Goal: Task Accomplishment & Management: Use online tool/utility

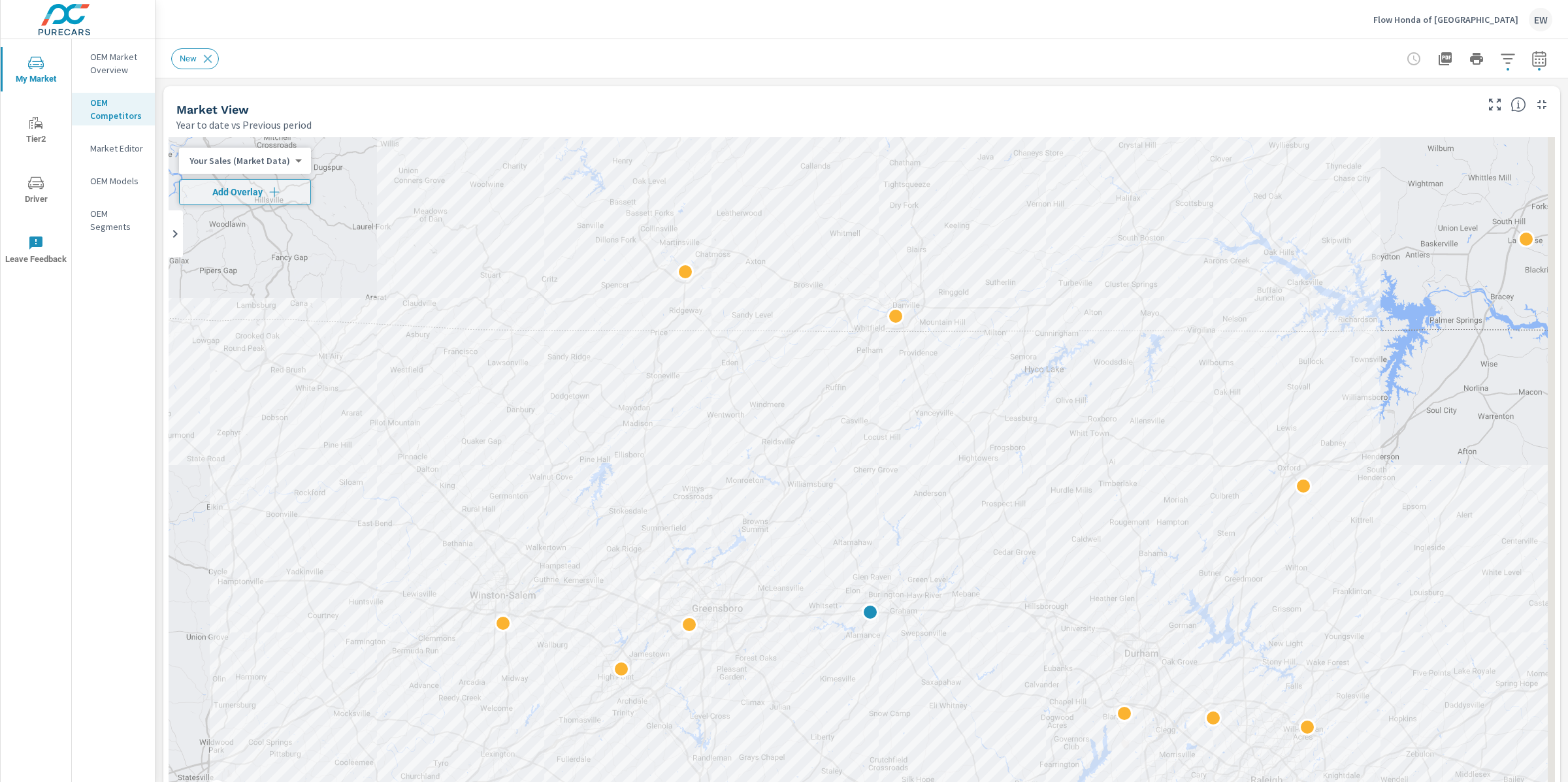
scroll to position [233, 0]
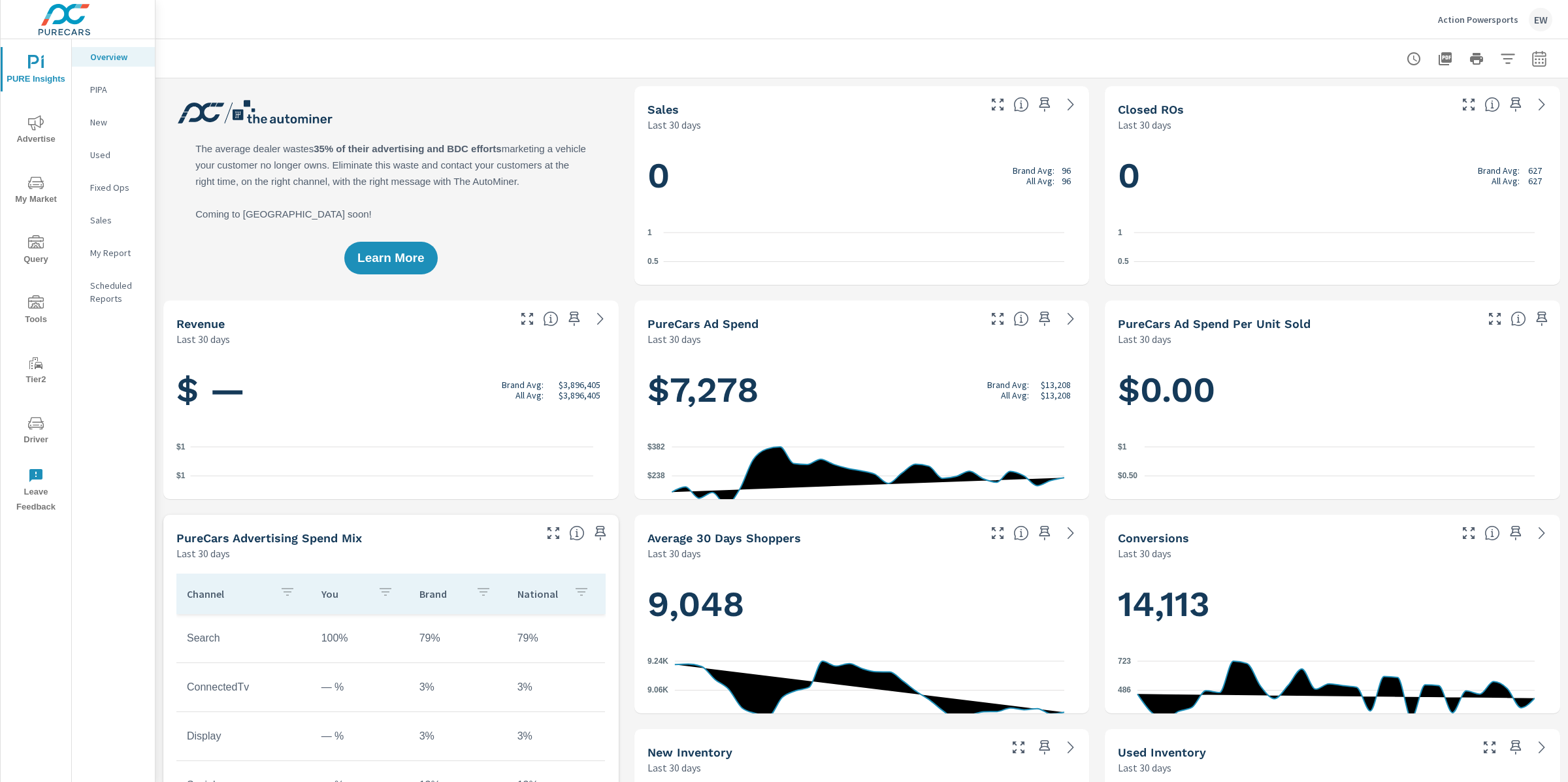
click at [33, 125] on icon "nav menu" at bounding box center [35, 123] width 16 height 16
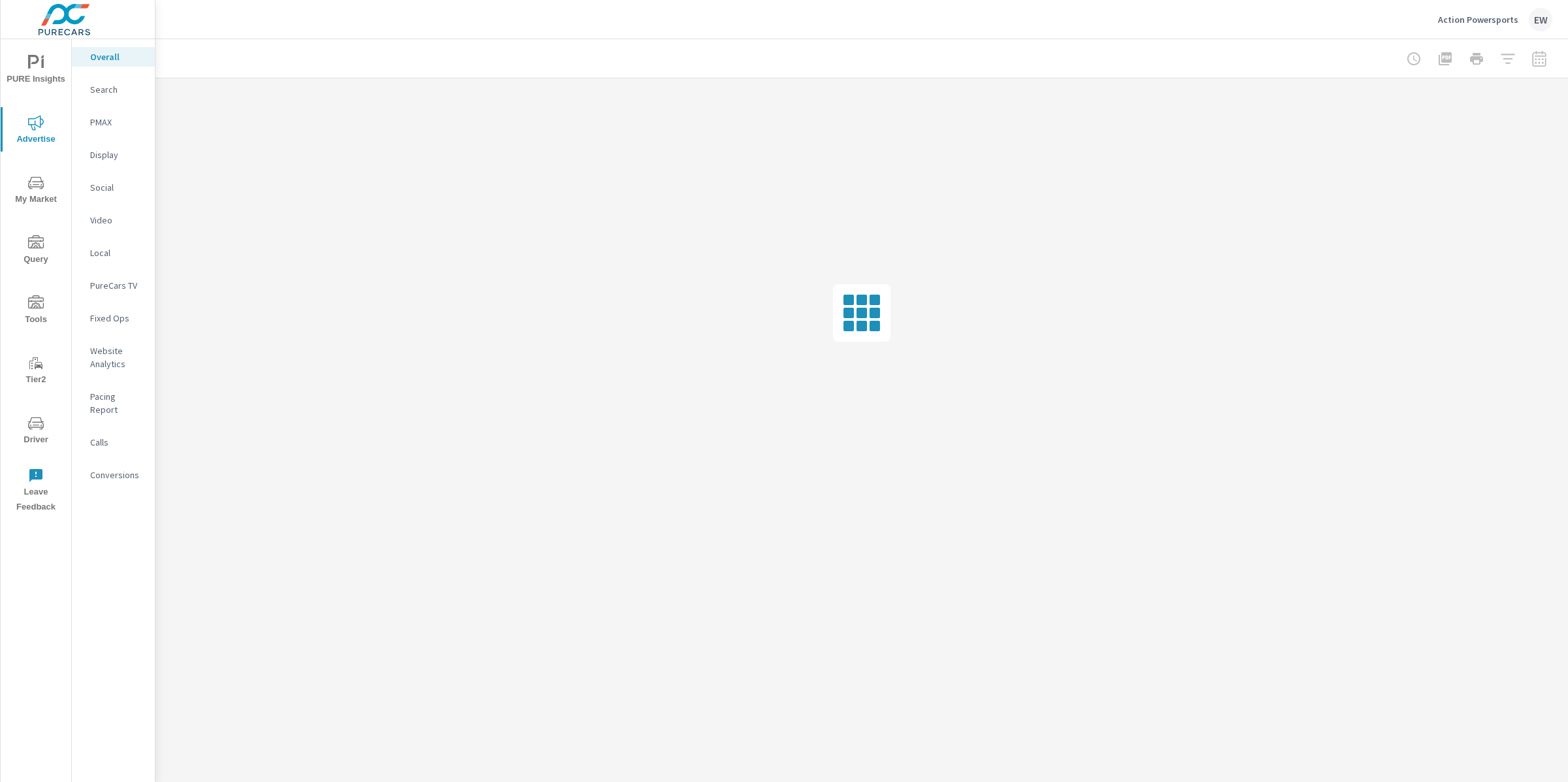
click at [1075, 56] on div at bounding box center [862, 58] width 1381 height 39
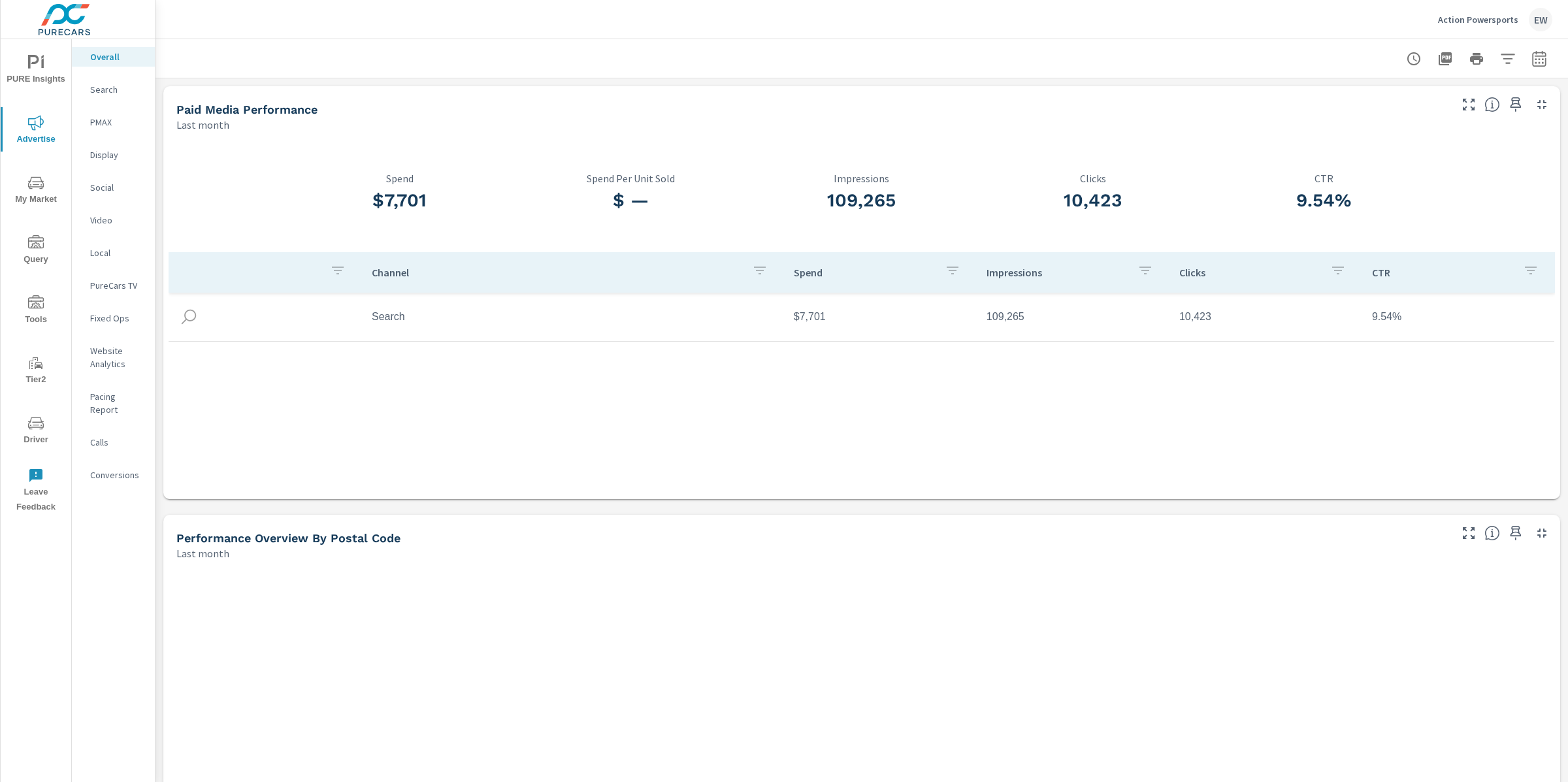
click at [1531, 62] on icon "button" at bounding box center [1539, 58] width 16 height 16
select select "Last month"
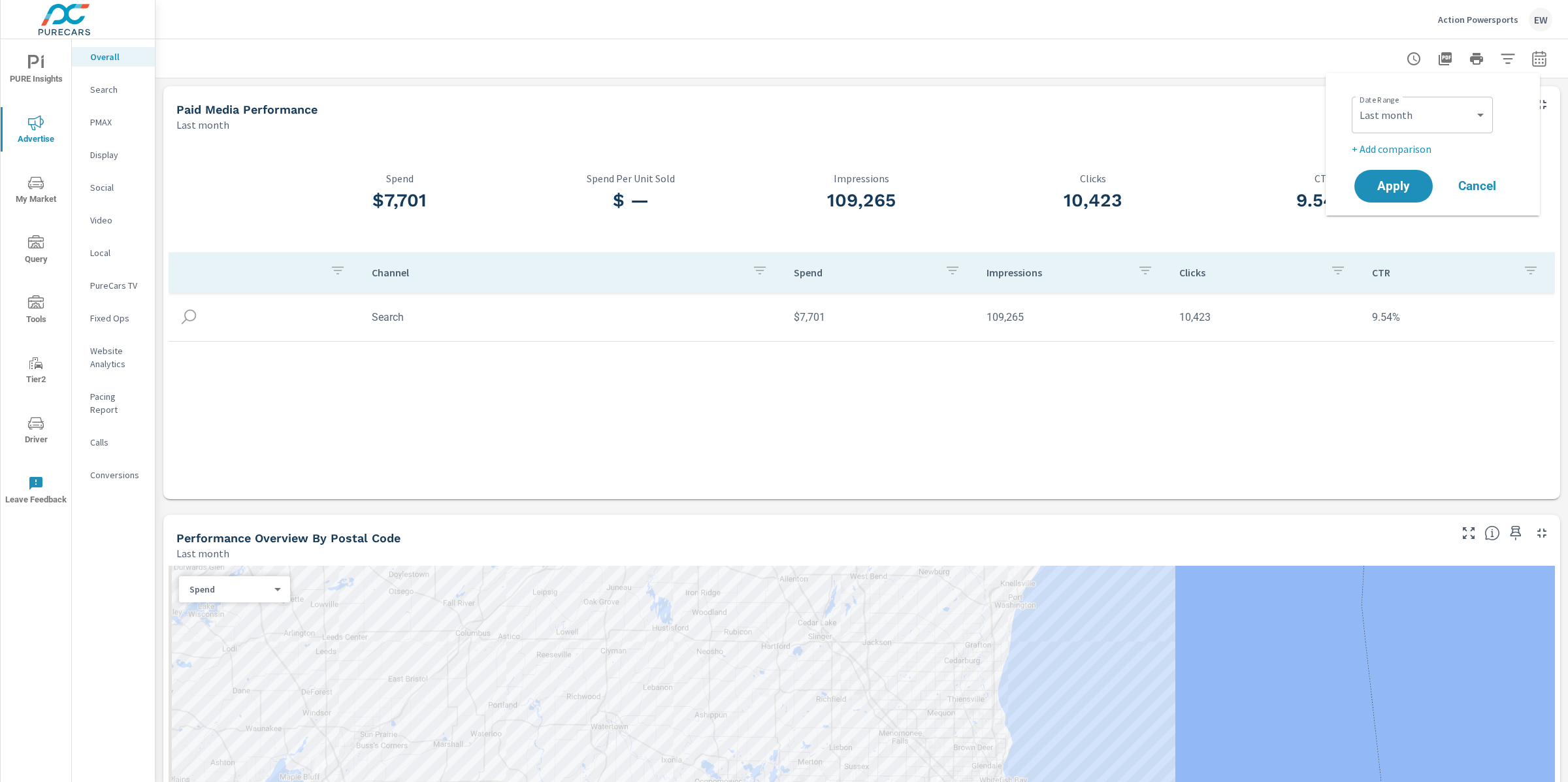
click at [1394, 155] on p "+ Add comparison" at bounding box center [1435, 148] width 167 height 16
select select "Previous period"
click at [1512, 177] on icon "button" at bounding box center [1508, 171] width 9 height 12
click at [1387, 127] on select "Custom [DATE] Last week Last 7 days Last 14 days Last 30 days Last 45 days Last…" at bounding box center [1422, 115] width 131 height 26
click at [1357, 102] on select "Custom [DATE] Last week Last 7 days Last 14 days Last 30 days Last 45 days Last…" at bounding box center [1422, 115] width 131 height 26
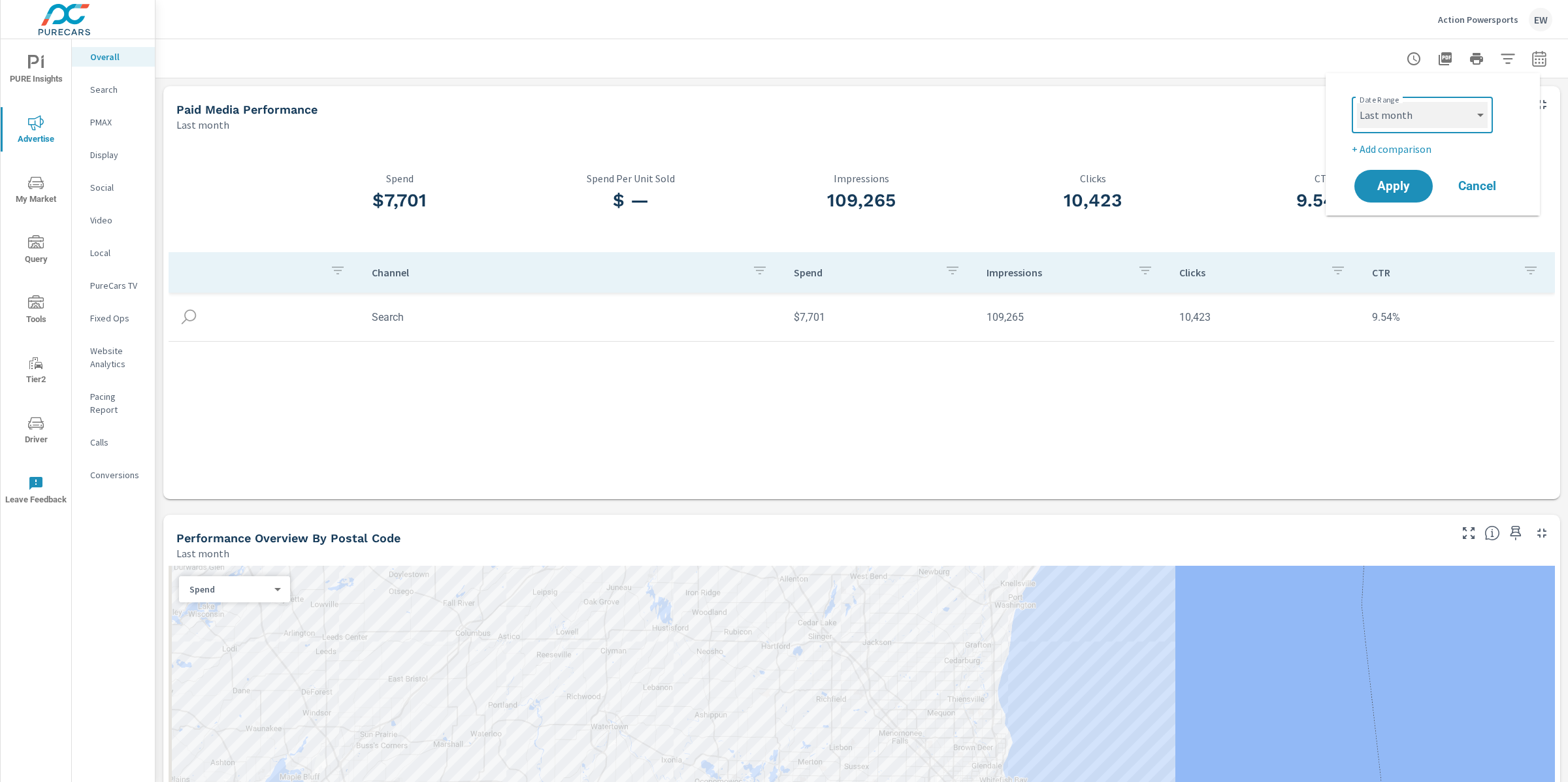
select select "Month to date"
click at [1395, 192] on span "Apply" at bounding box center [1393, 186] width 54 height 12
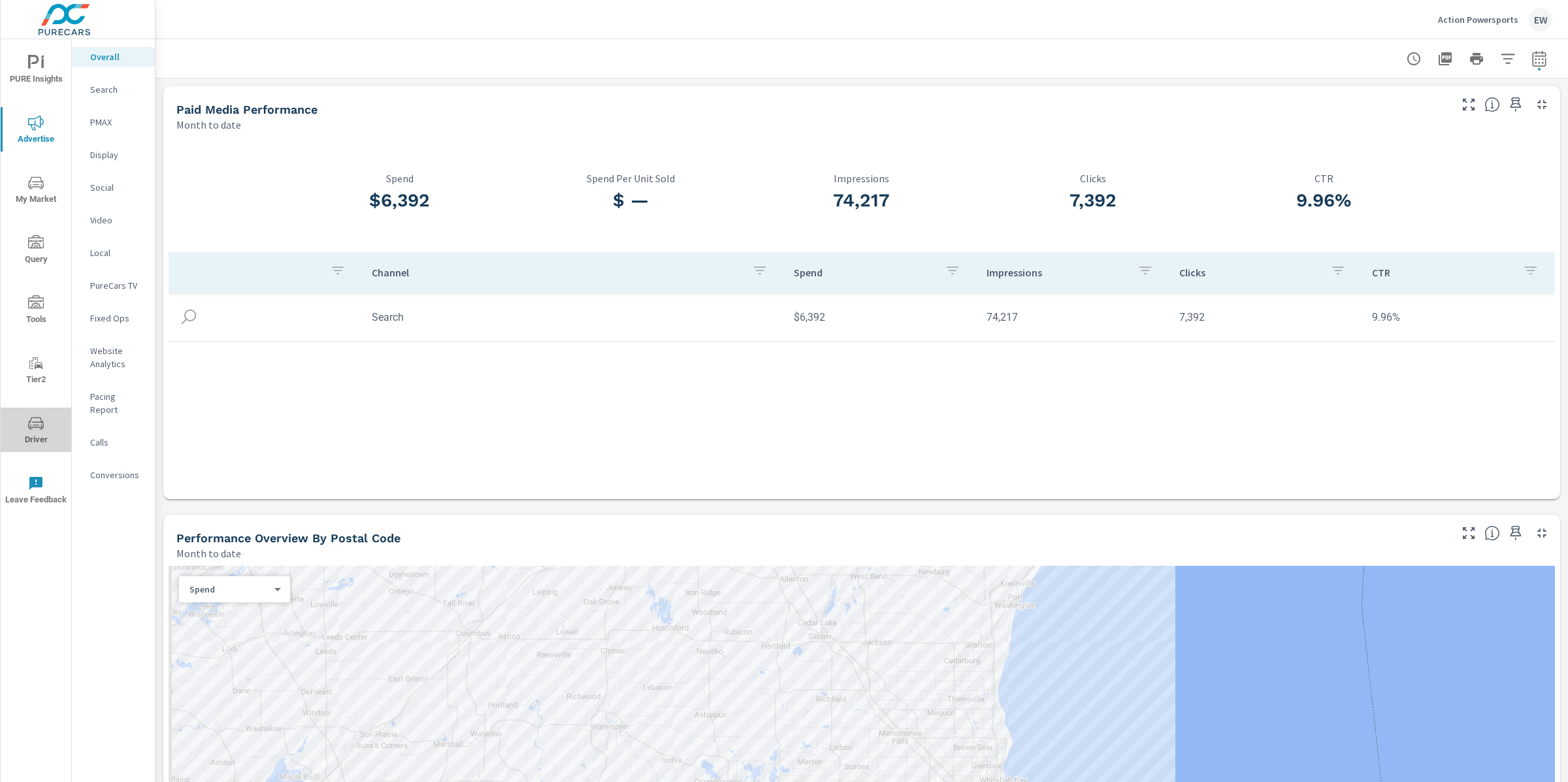
click at [39, 422] on icon "nav menu" at bounding box center [35, 423] width 16 height 16
